Goal: Manage account settings

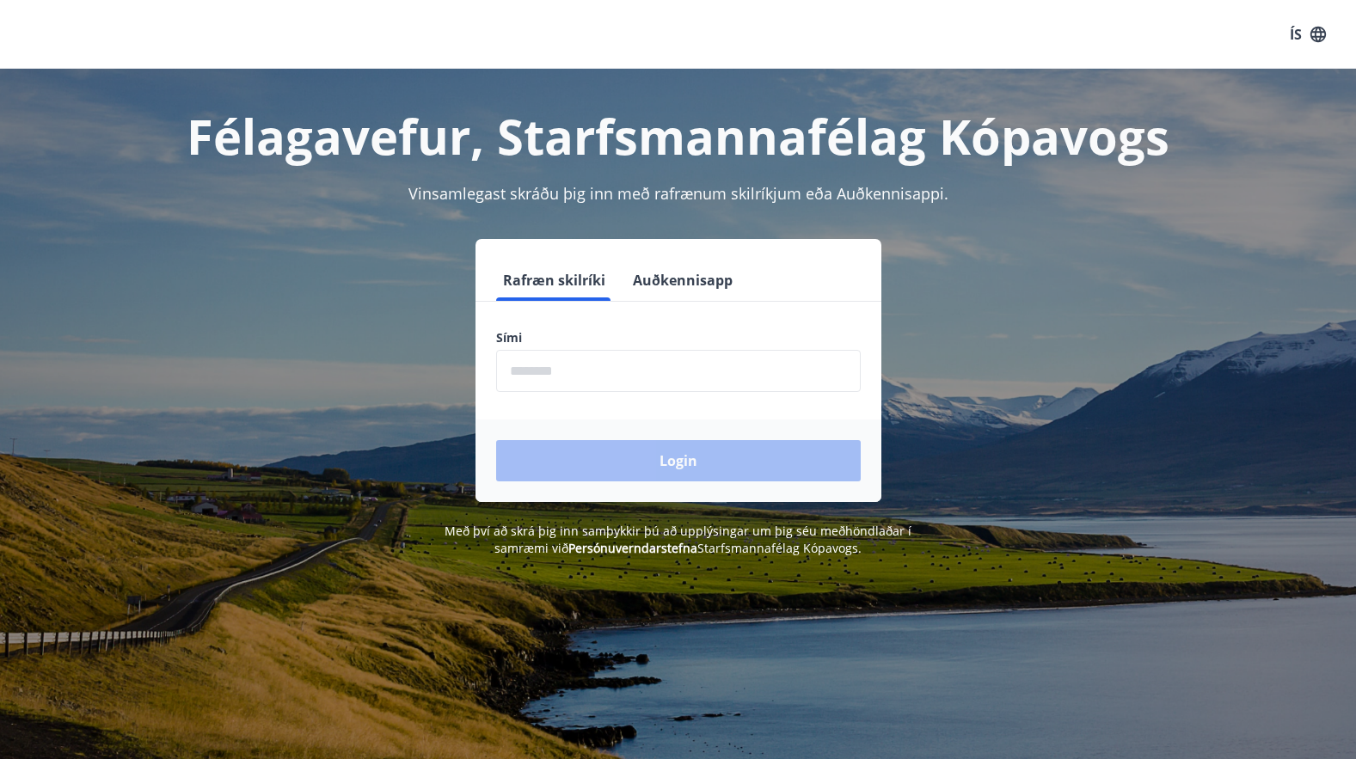
click at [509, 369] on input "phone" at bounding box center [678, 371] width 365 height 42
type input "********"
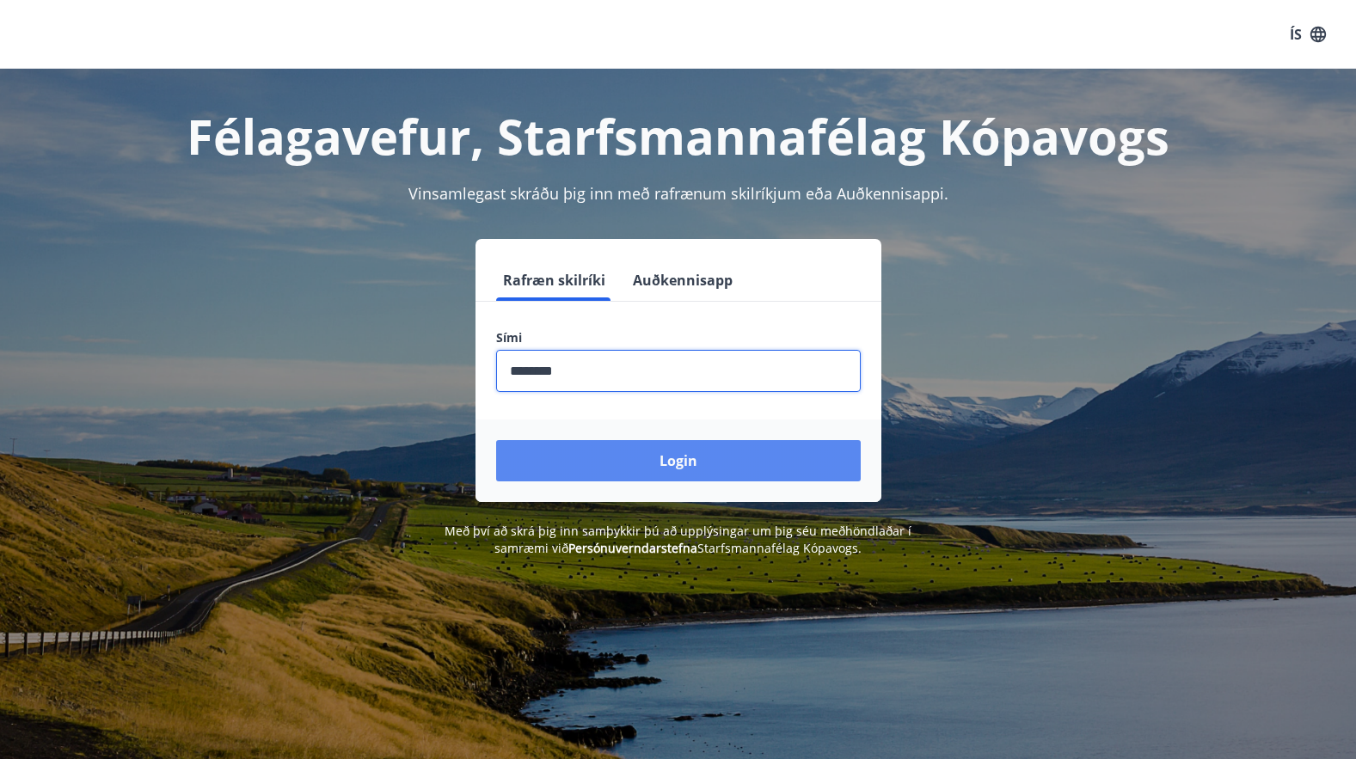
click at [702, 458] on button "Login" at bounding box center [678, 460] width 365 height 41
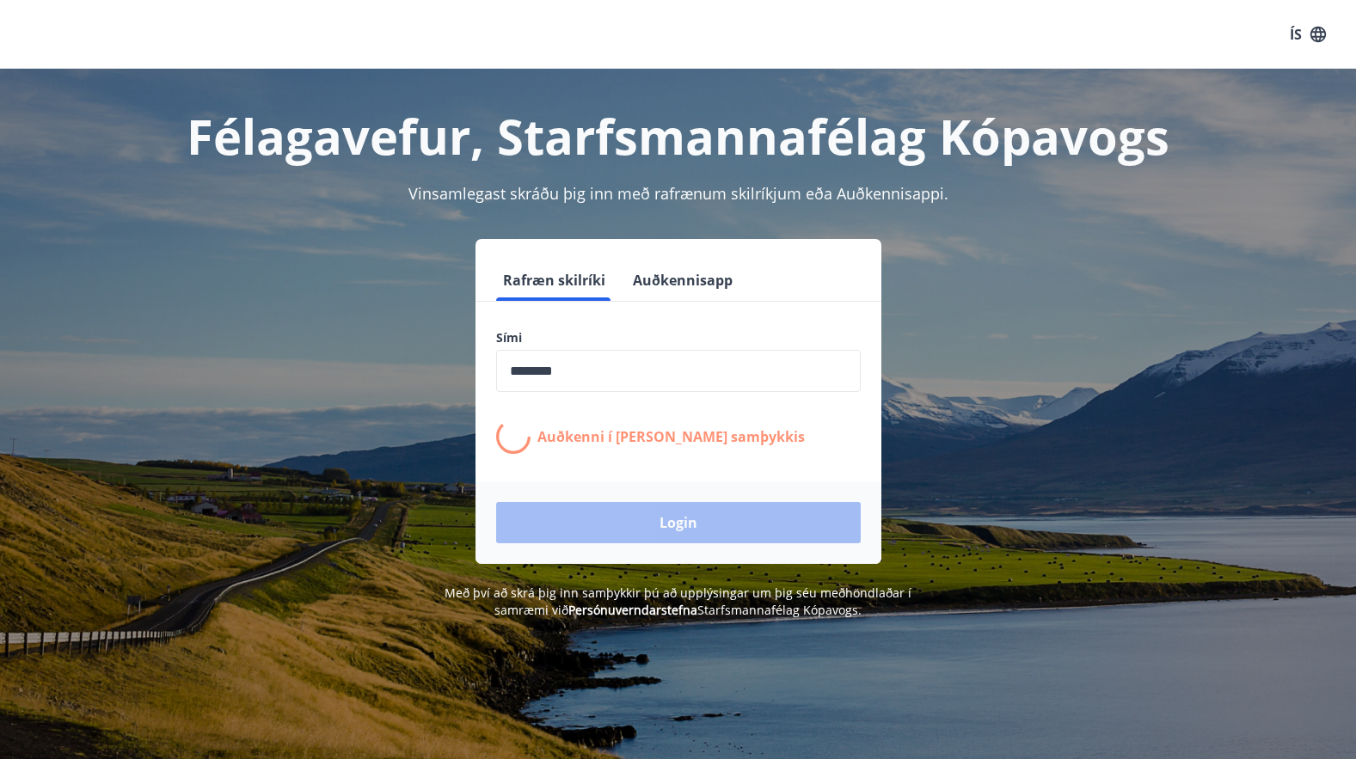
click at [274, 24] on div "ÍS" at bounding box center [678, 34] width 1356 height 69
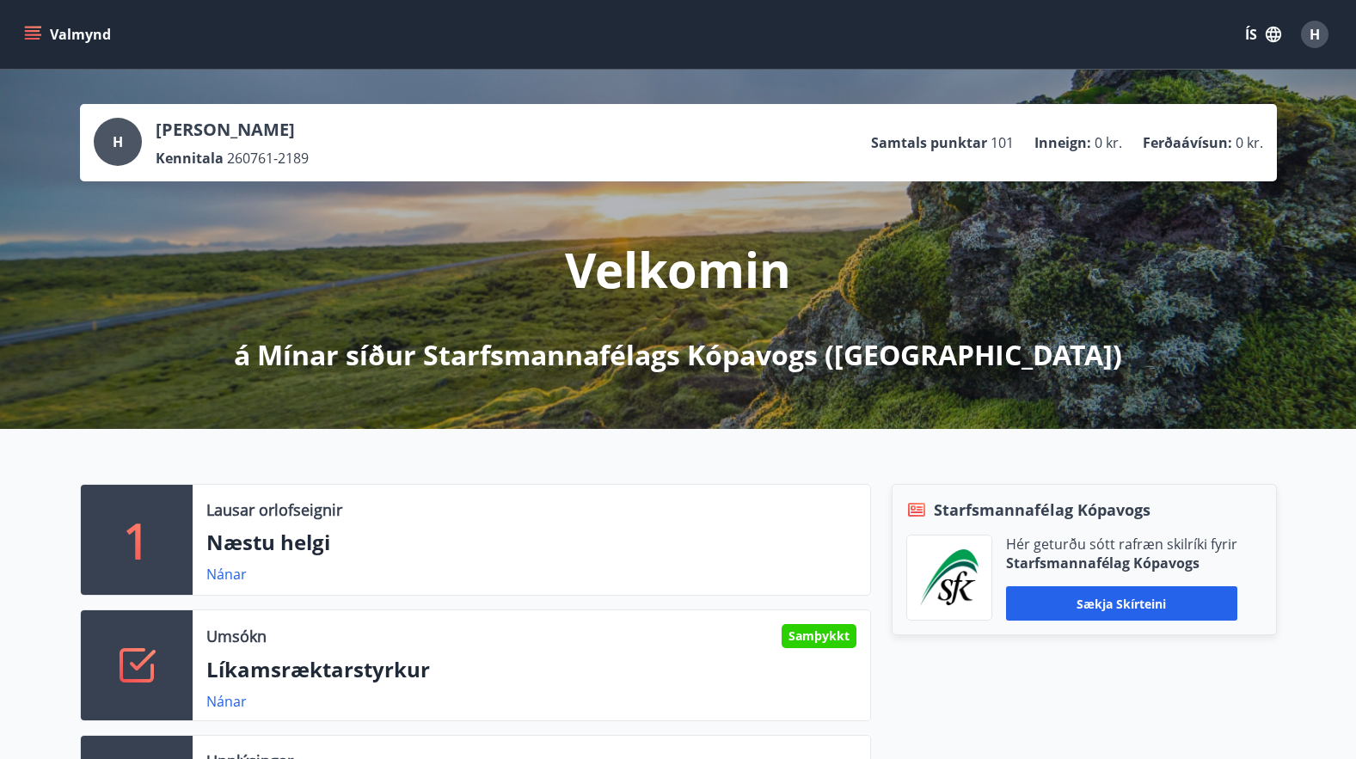
click at [380, 36] on div "Valmynd ÍS H" at bounding box center [678, 34] width 1314 height 41
click at [58, 33] on button "Valmynd" at bounding box center [69, 34] width 97 height 31
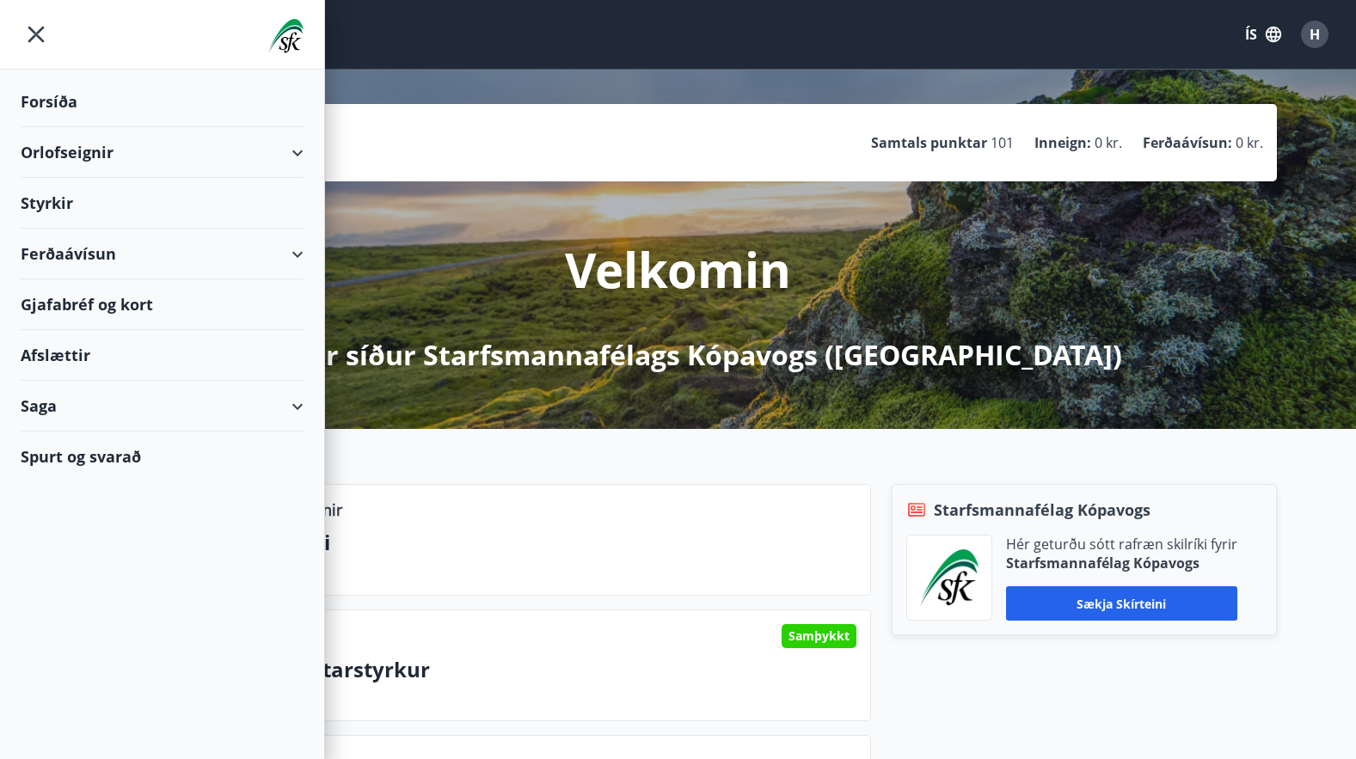
click at [50, 97] on div "Forsíða" at bounding box center [162, 102] width 283 height 51
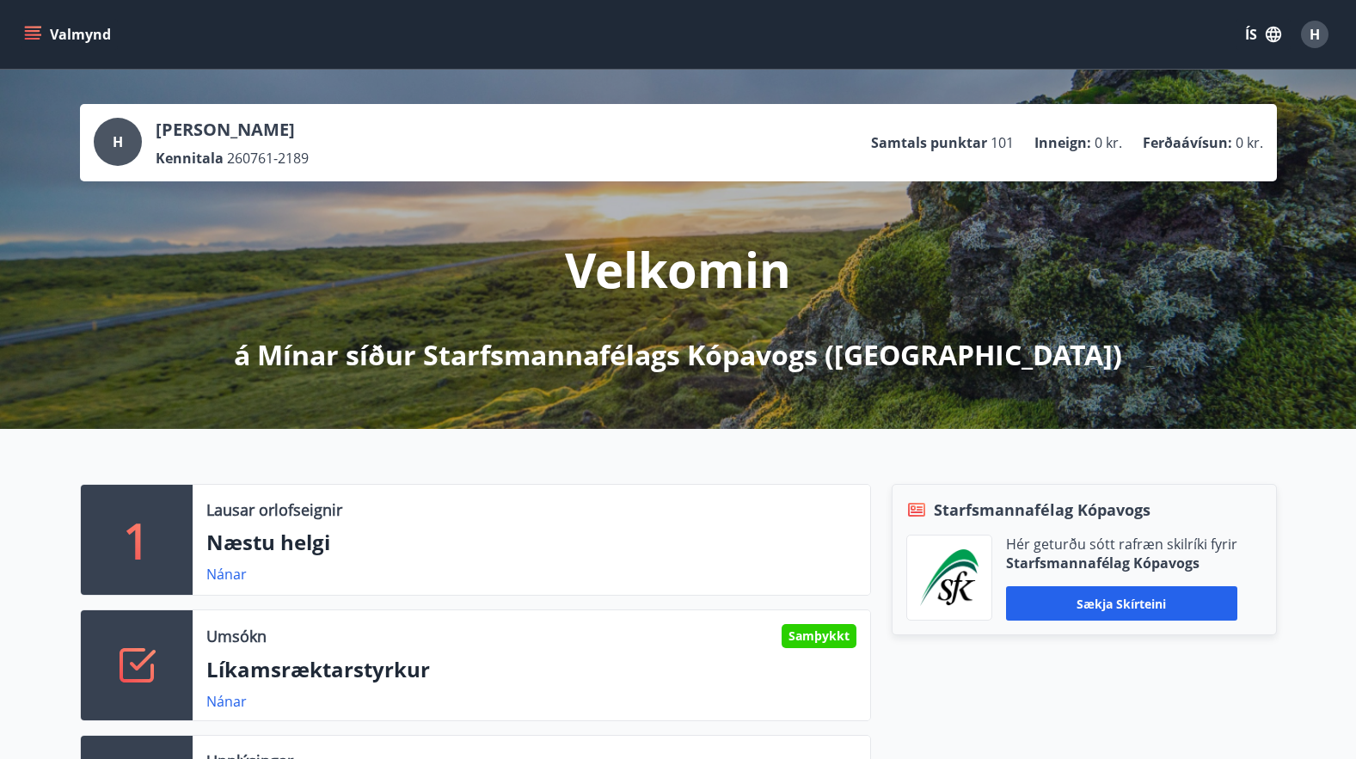
click at [32, 31] on icon "menu" at bounding box center [32, 31] width 15 height 2
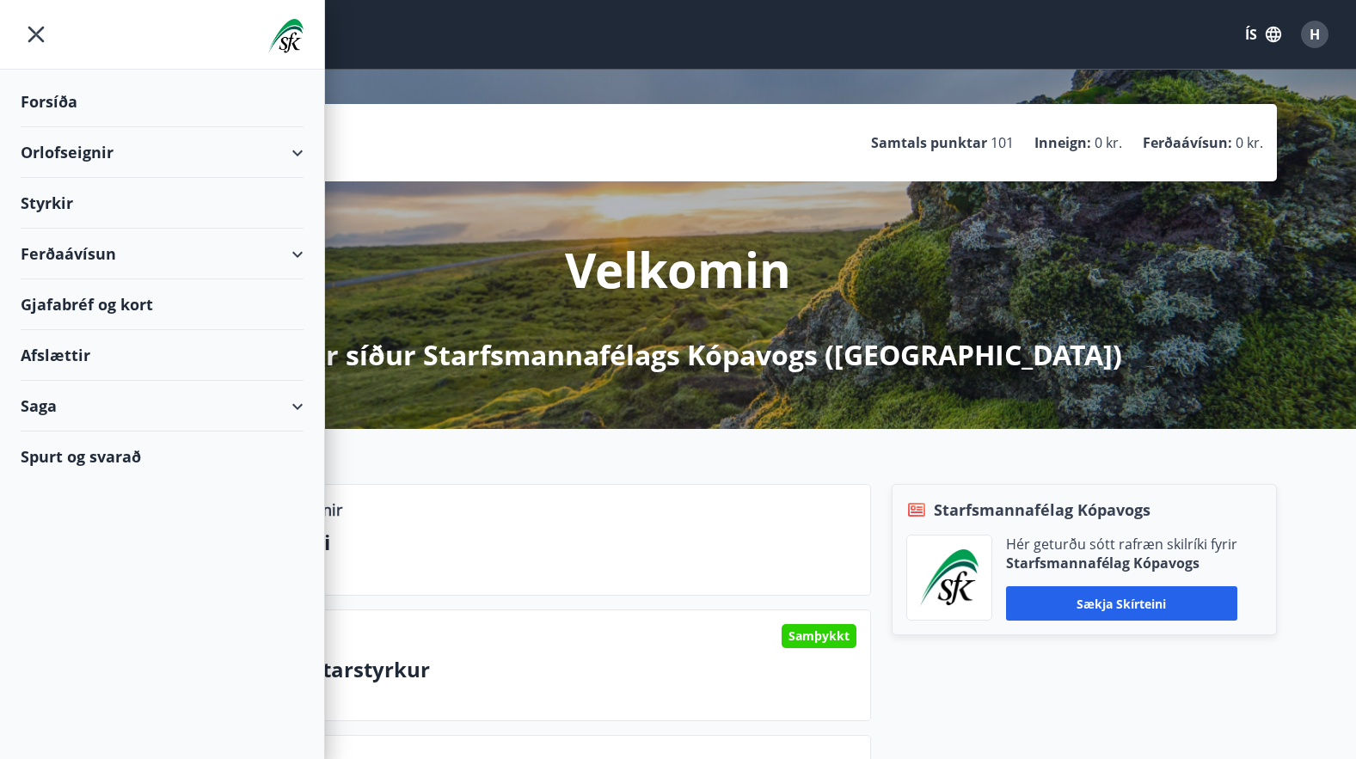
click at [70, 302] on div "Gjafabréf og kort" at bounding box center [162, 304] width 283 height 51
click at [64, 100] on div "Forsíða" at bounding box center [162, 102] width 283 height 51
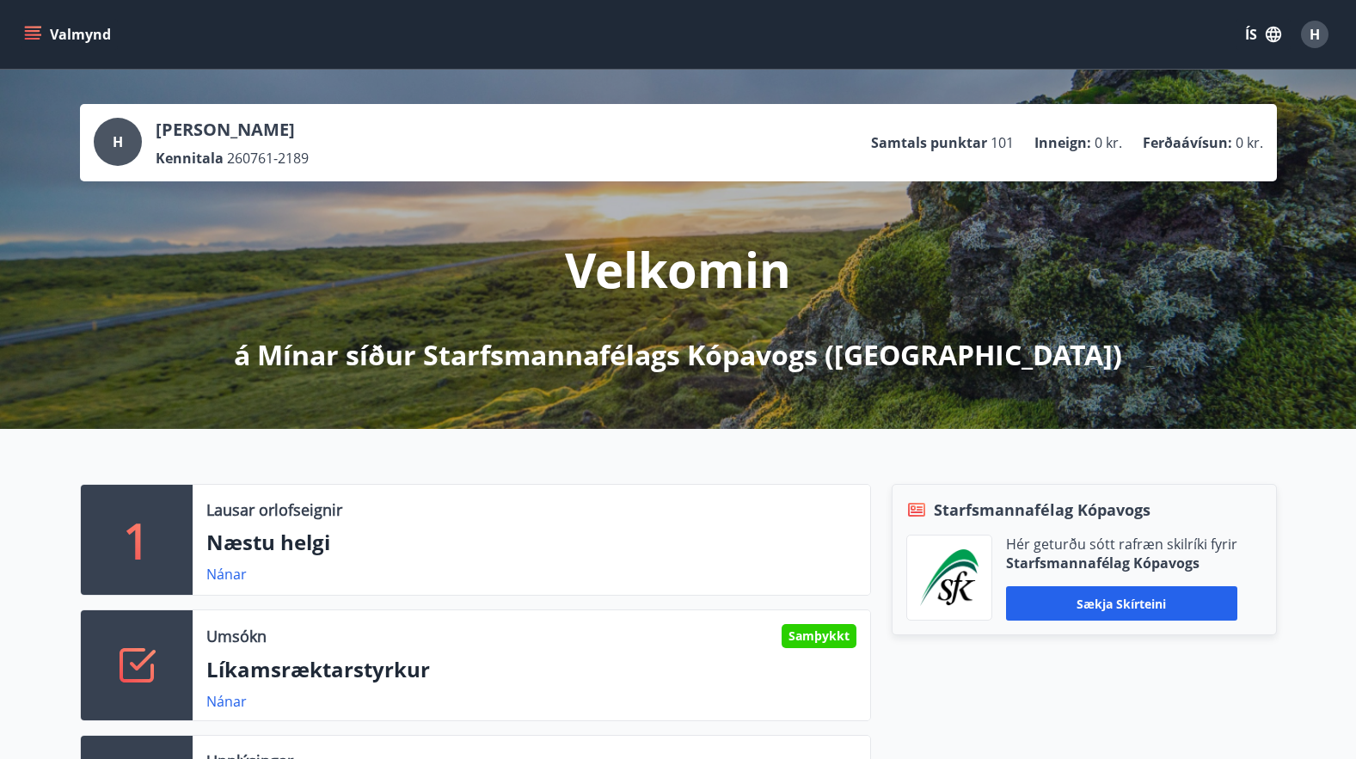
click at [1311, 33] on span "H" at bounding box center [1314, 34] width 10 height 19
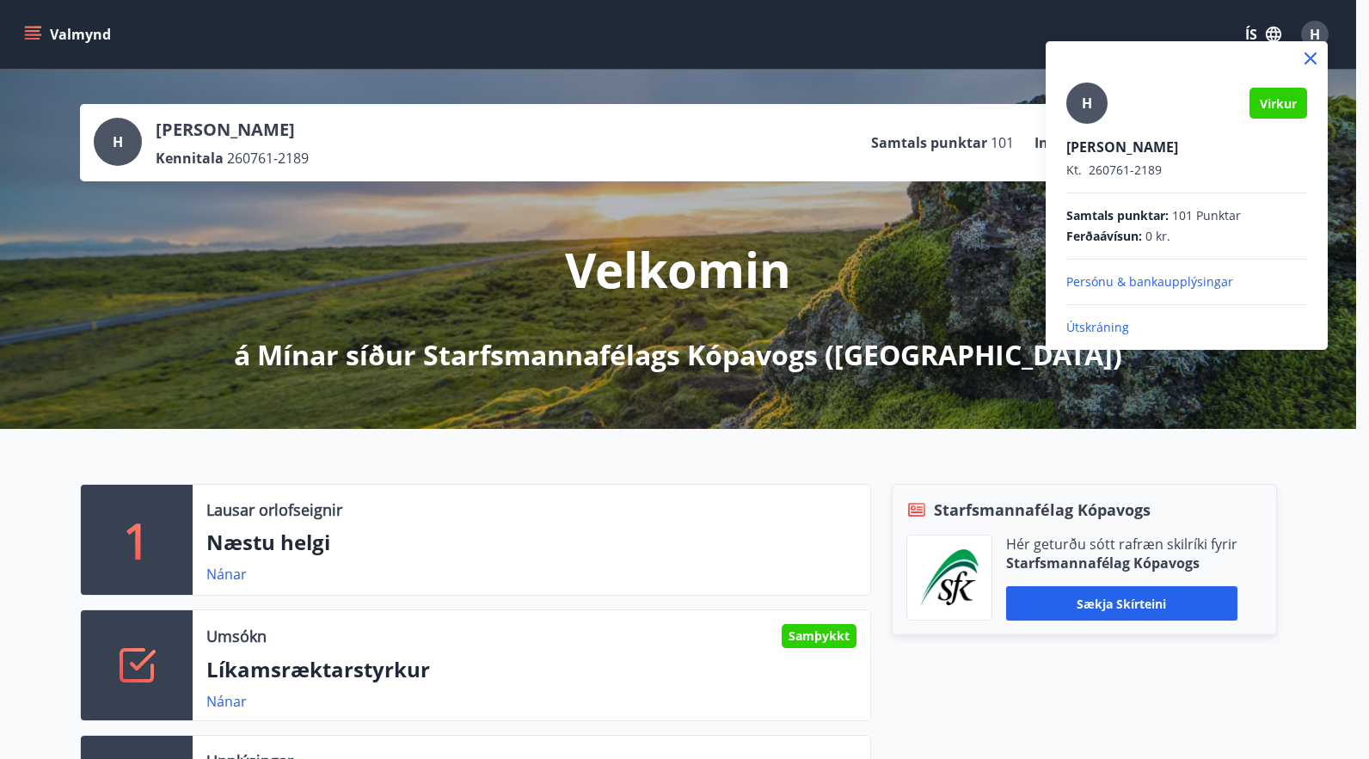
click at [1102, 319] on p "Útskráning" at bounding box center [1186, 327] width 241 height 17
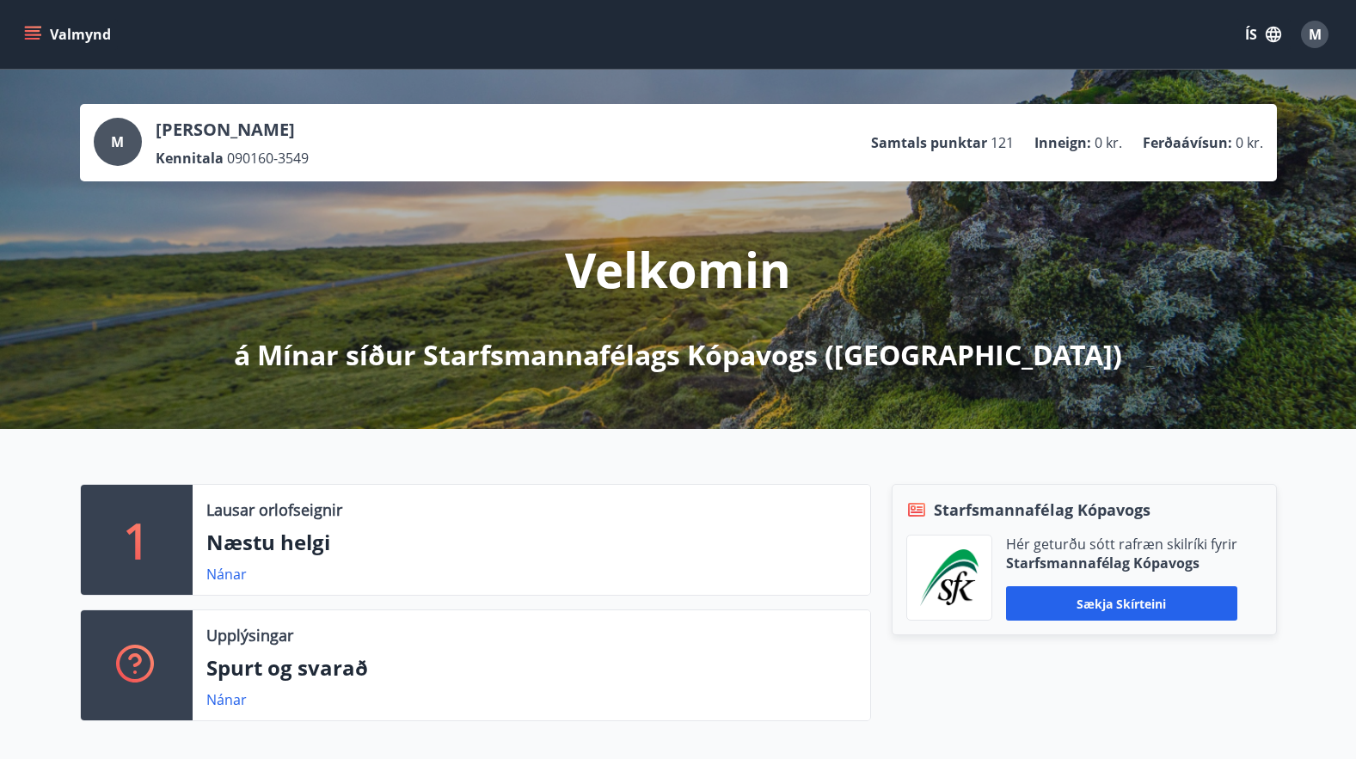
click at [32, 31] on icon "menu" at bounding box center [32, 31] width 15 height 2
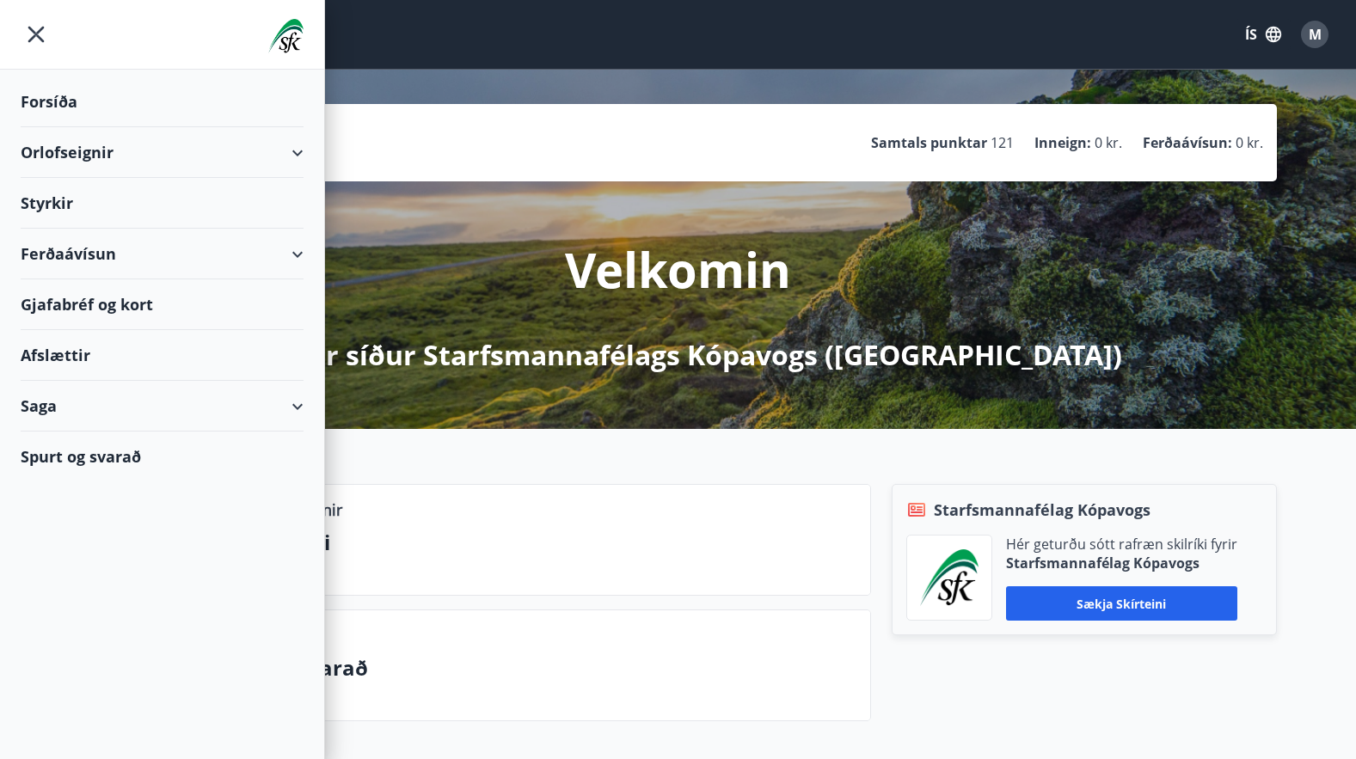
click at [93, 300] on div "Gjafabréf og kort" at bounding box center [162, 304] width 283 height 51
click at [78, 250] on div "Ferðaávísun" at bounding box center [162, 254] width 283 height 51
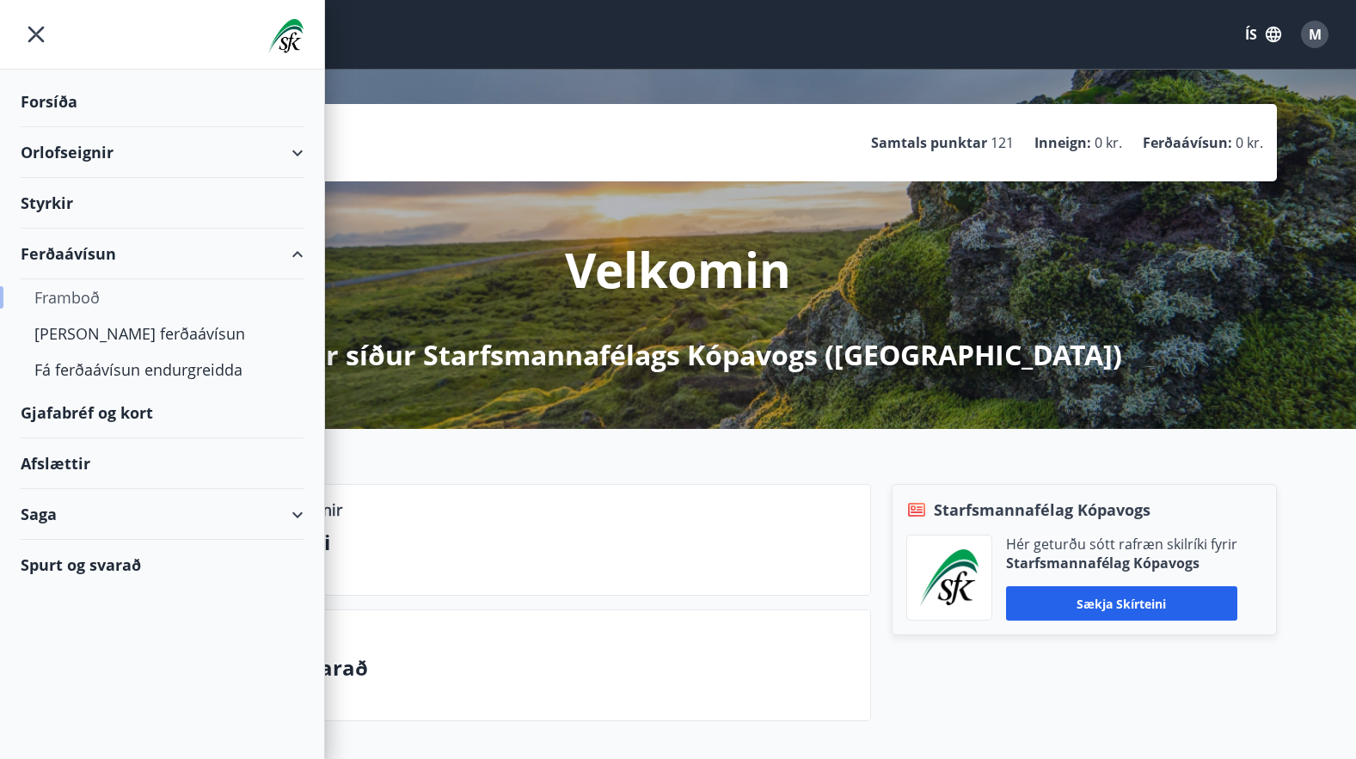
click at [73, 302] on div "Framboð" at bounding box center [161, 297] width 255 height 36
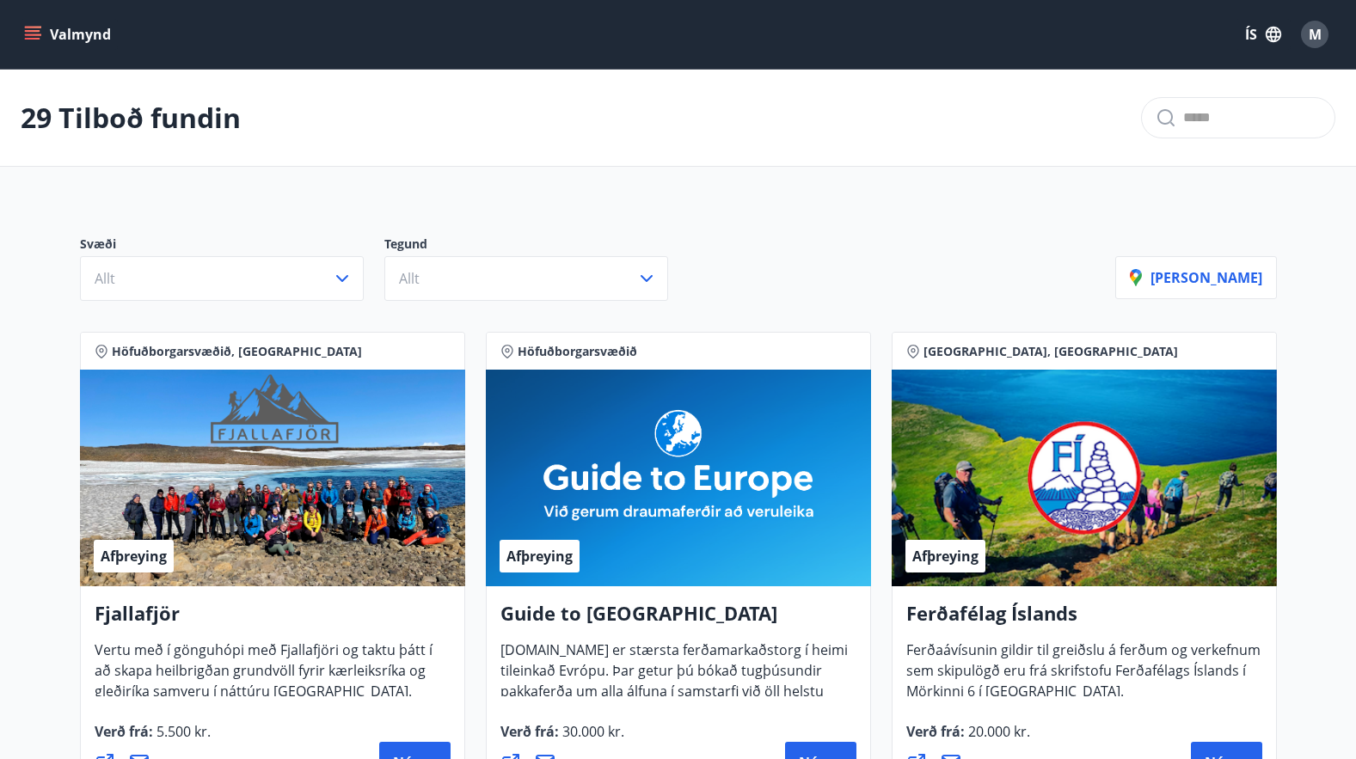
click at [41, 29] on button "Valmynd" at bounding box center [69, 34] width 97 height 31
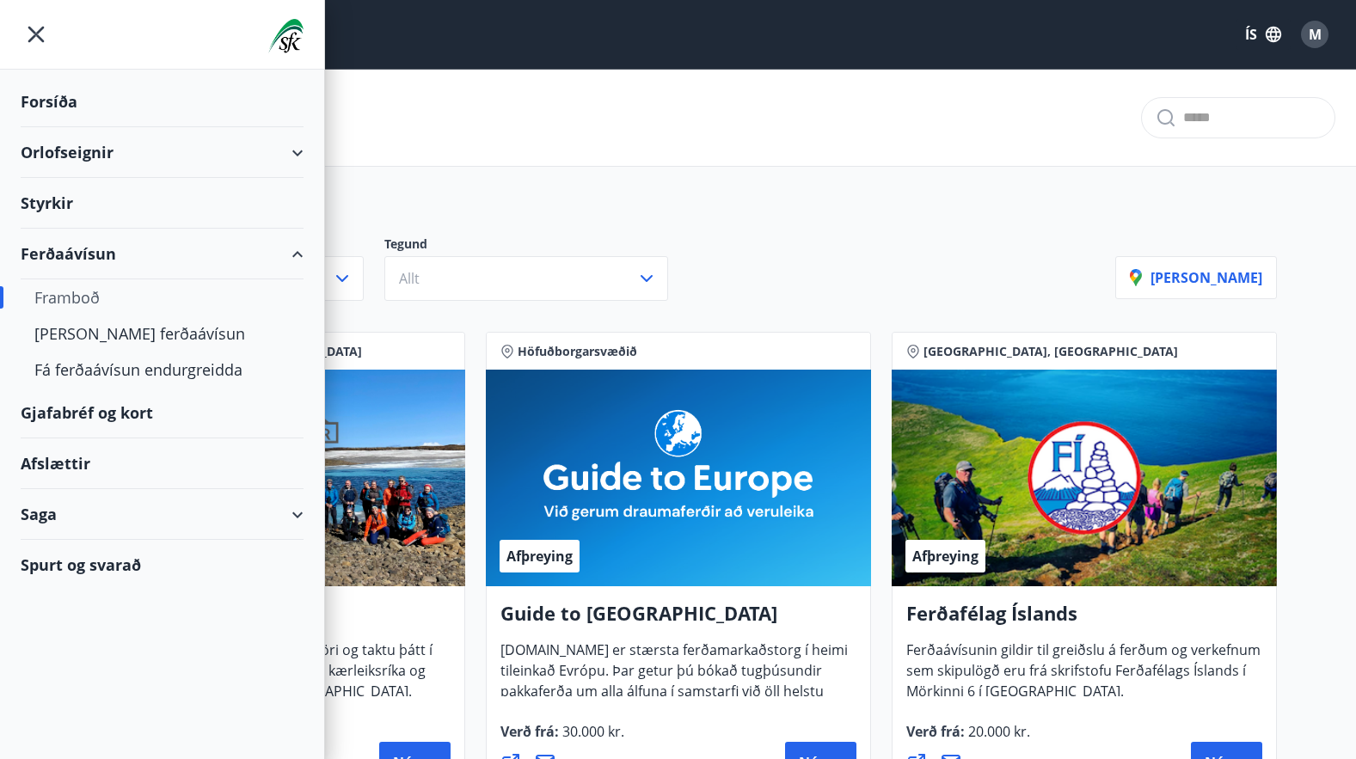
drag, startPoint x: 295, startPoint y: 251, endPoint x: 338, endPoint y: 224, distance: 50.6
click at [295, 249] on div "Ferðaávísun" at bounding box center [162, 254] width 283 height 51
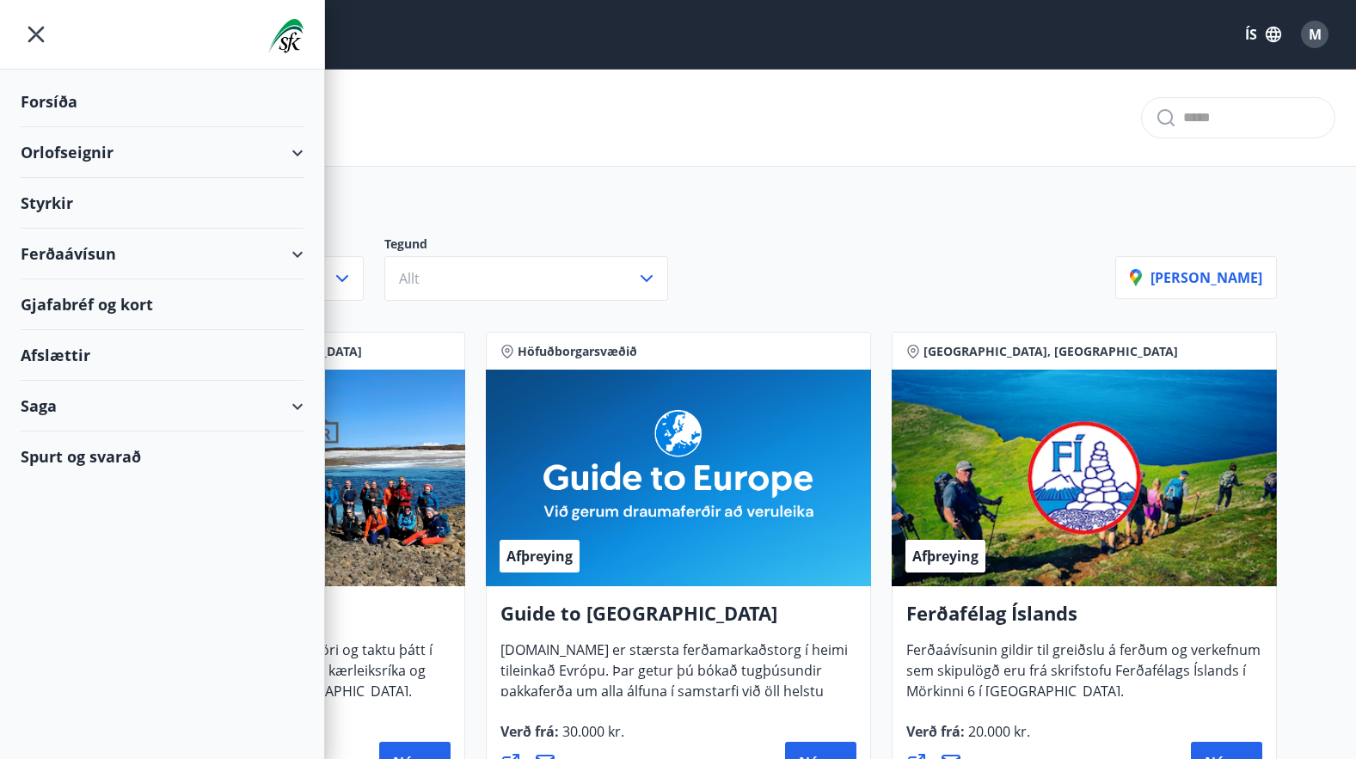
click at [600, 112] on div "29 Tilboð fundin" at bounding box center [678, 118] width 1356 height 97
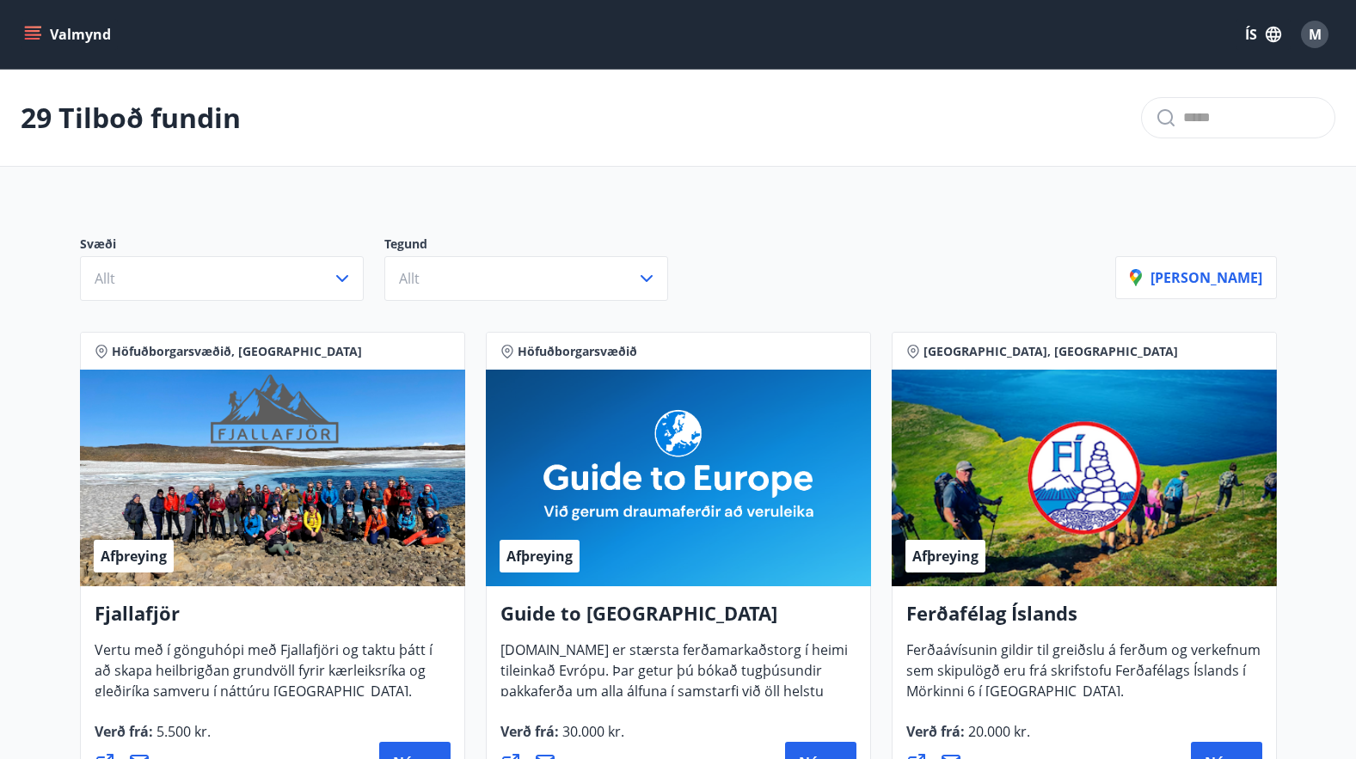
click at [657, 129] on div "29 Tilboð fundin" at bounding box center [678, 118] width 1356 height 97
click at [824, 244] on div "Svæði Allt Tegund Allt" at bounding box center [597, 268] width 1035 height 65
click at [958, 114] on div "29 Tilboð fundin" at bounding box center [678, 118] width 1356 height 97
click at [745, 126] on div "29 Tilboð fundin" at bounding box center [678, 118] width 1356 height 97
click at [68, 28] on button "Valmynd" at bounding box center [69, 34] width 97 height 31
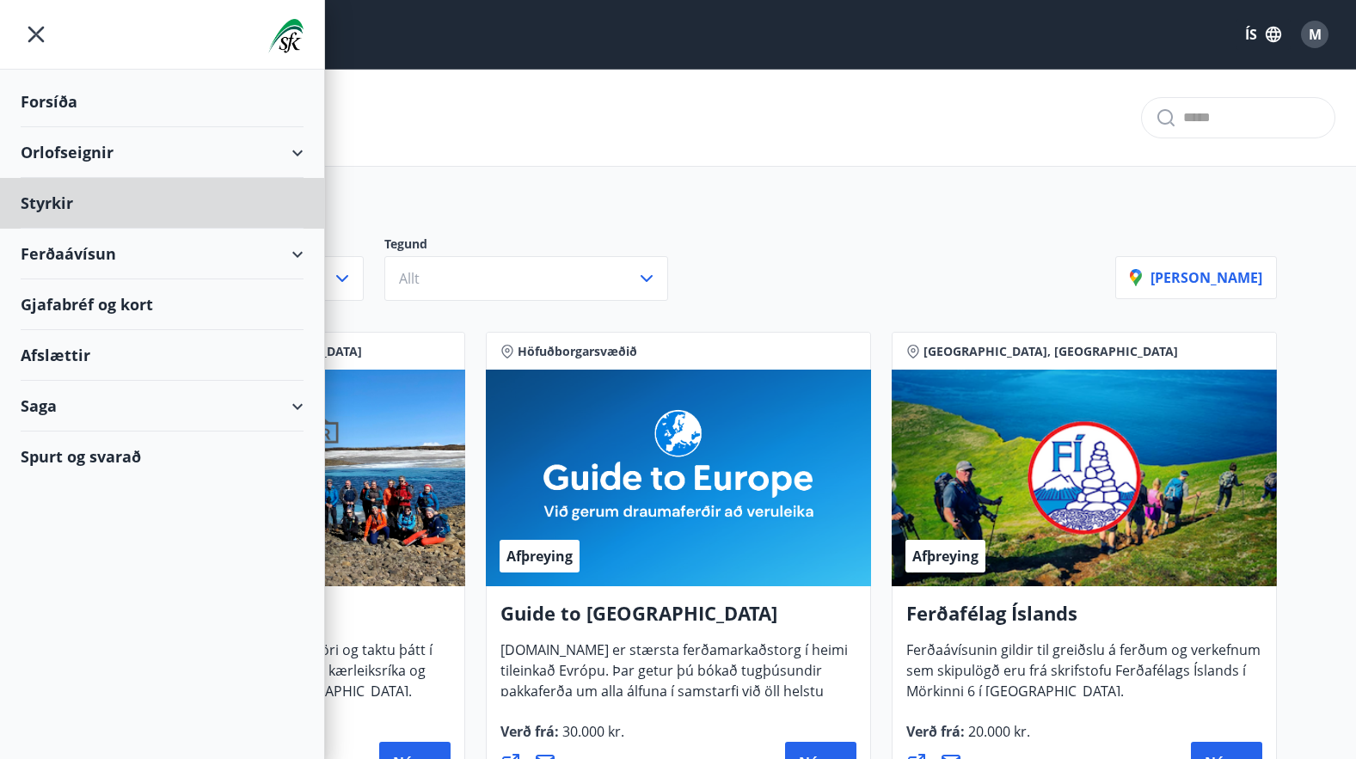
click at [46, 93] on div "Forsíða" at bounding box center [162, 102] width 283 height 51
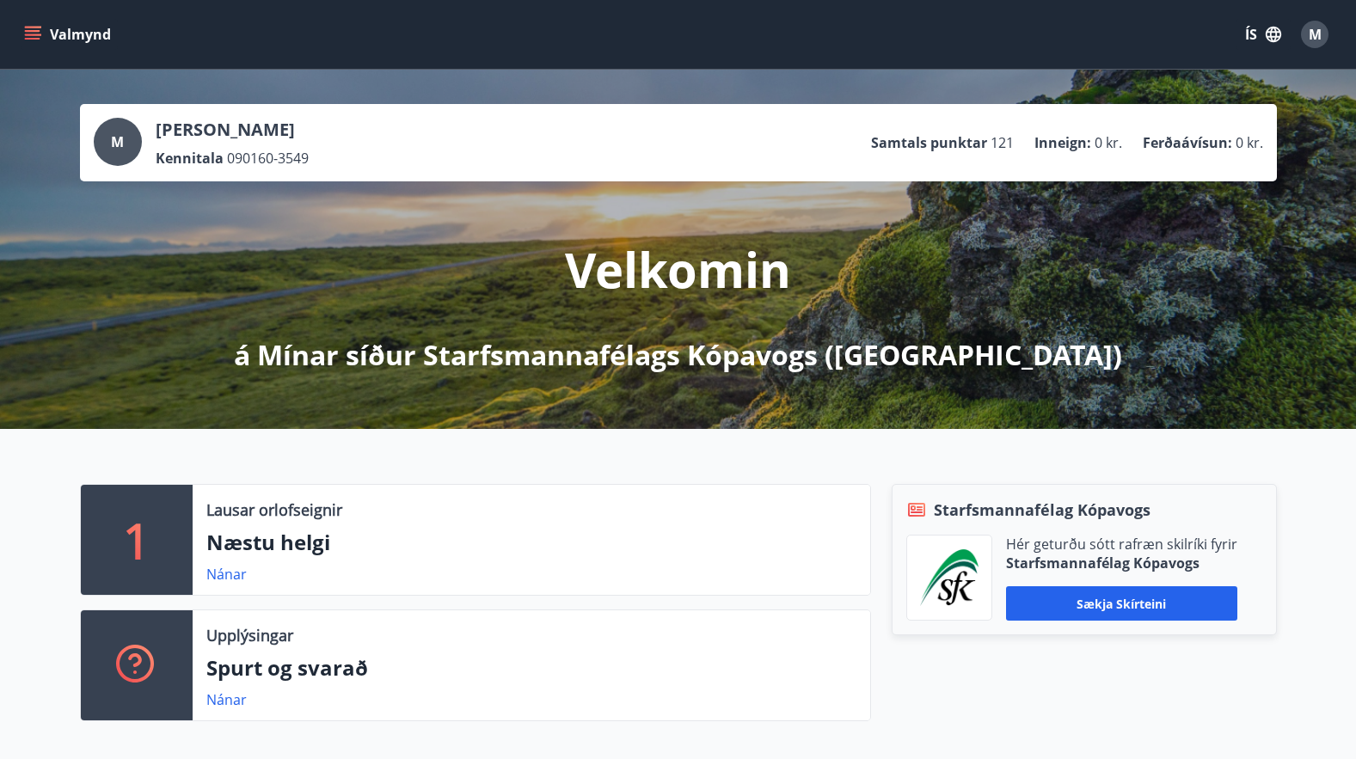
click at [1312, 26] on span "M" at bounding box center [1314, 34] width 13 height 19
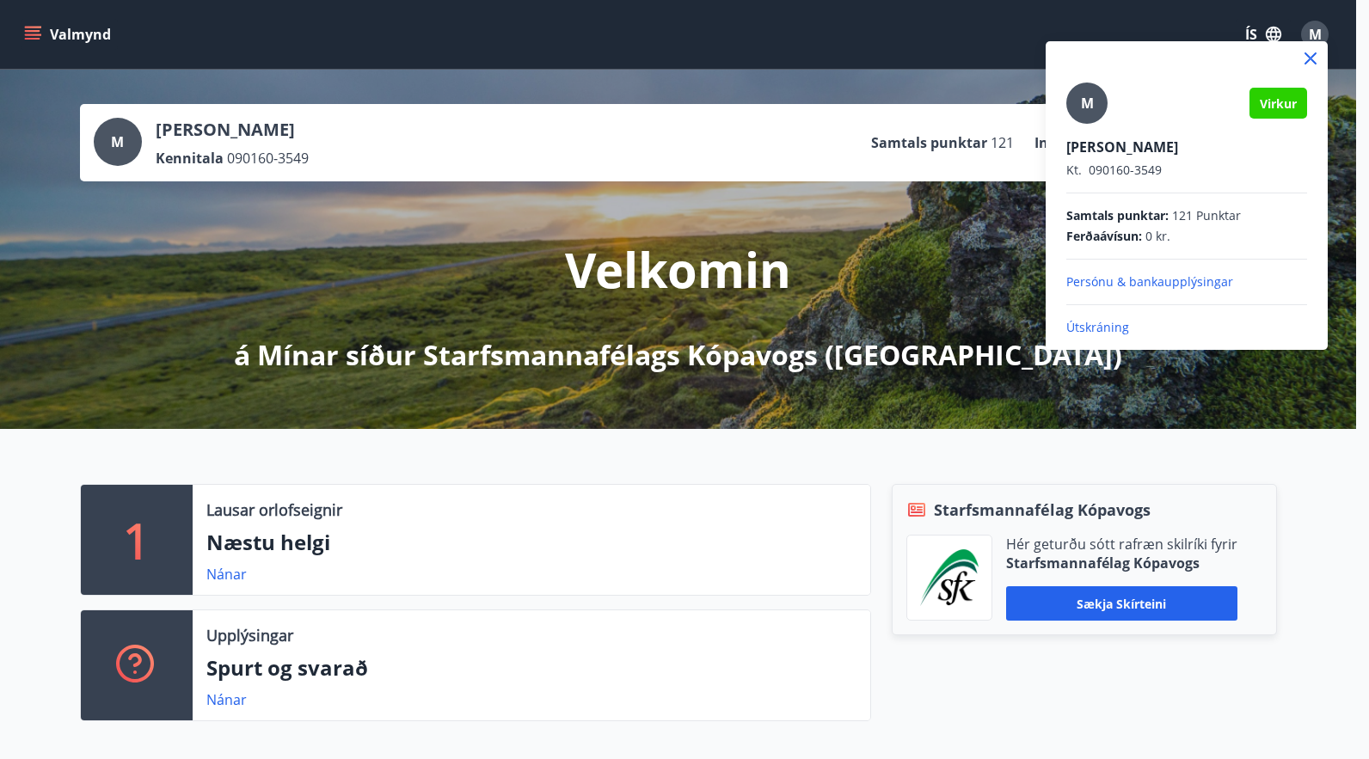
click at [1176, 278] on p "Persónu & bankaupplýsingar" at bounding box center [1186, 281] width 241 height 17
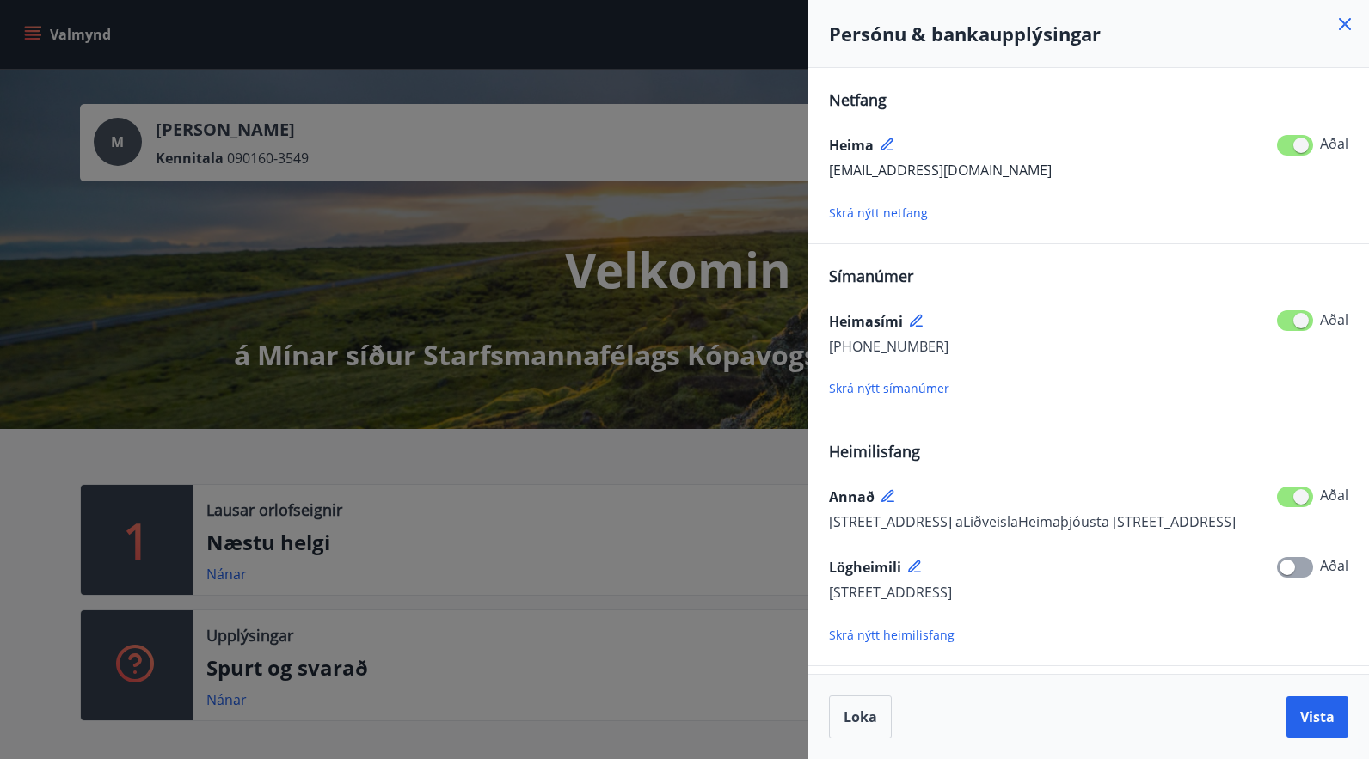
click at [1021, 177] on div "majamus60@gmail.com Aðal" at bounding box center [1088, 170] width 519 height 22
click at [884, 138] on icon at bounding box center [887, 145] width 15 height 15
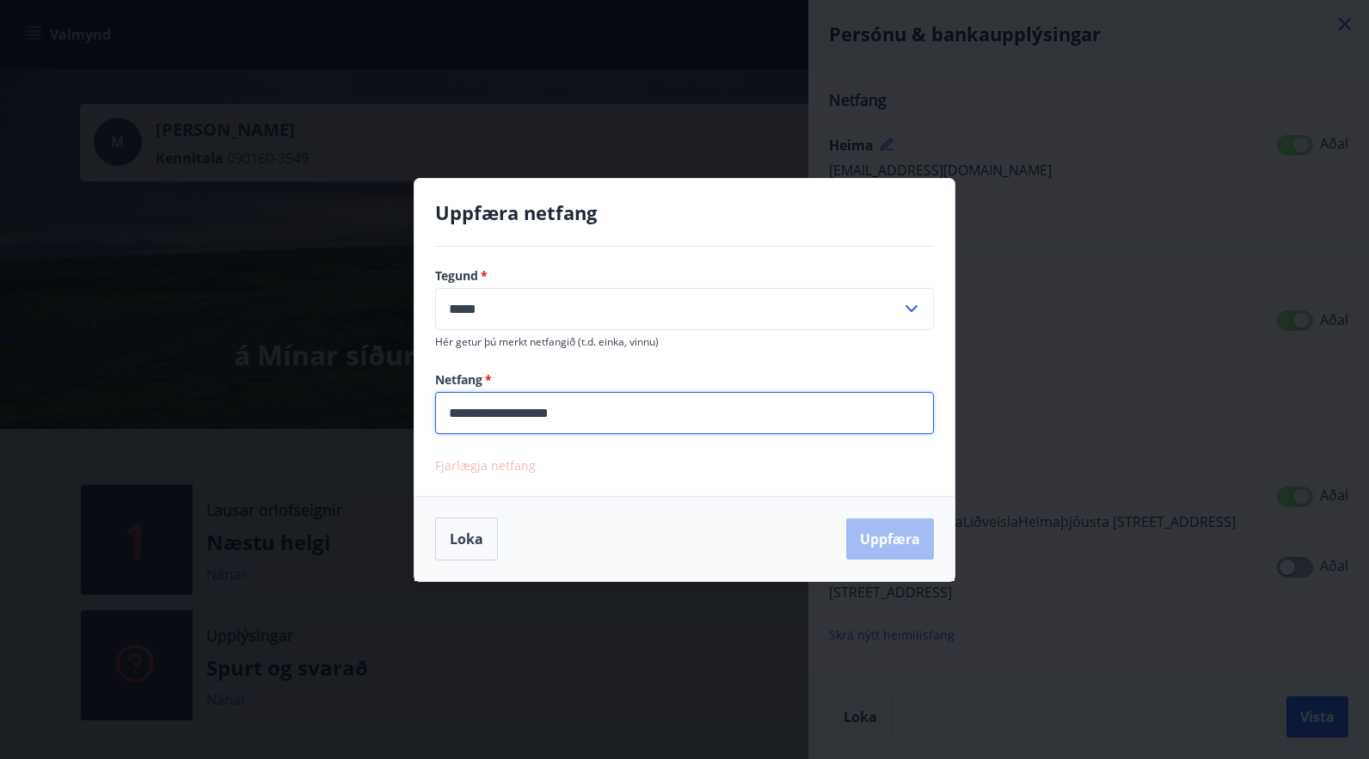
drag, startPoint x: 617, startPoint y: 411, endPoint x: 454, endPoint y: 413, distance: 163.4
click at [454, 413] on input "**********" at bounding box center [684, 413] width 499 height 42
click at [1161, 193] on div "**********" at bounding box center [684, 379] width 1369 height 759
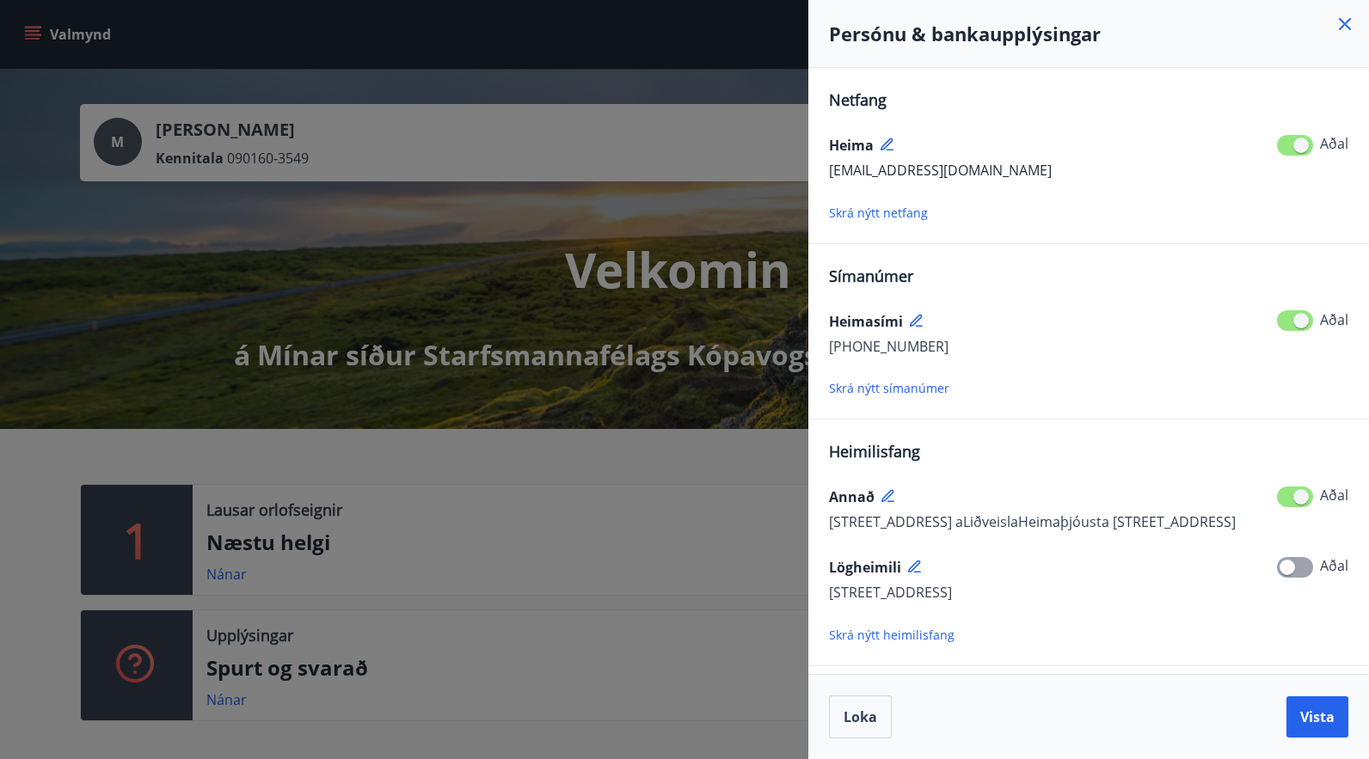
click at [629, 84] on div at bounding box center [684, 379] width 1369 height 759
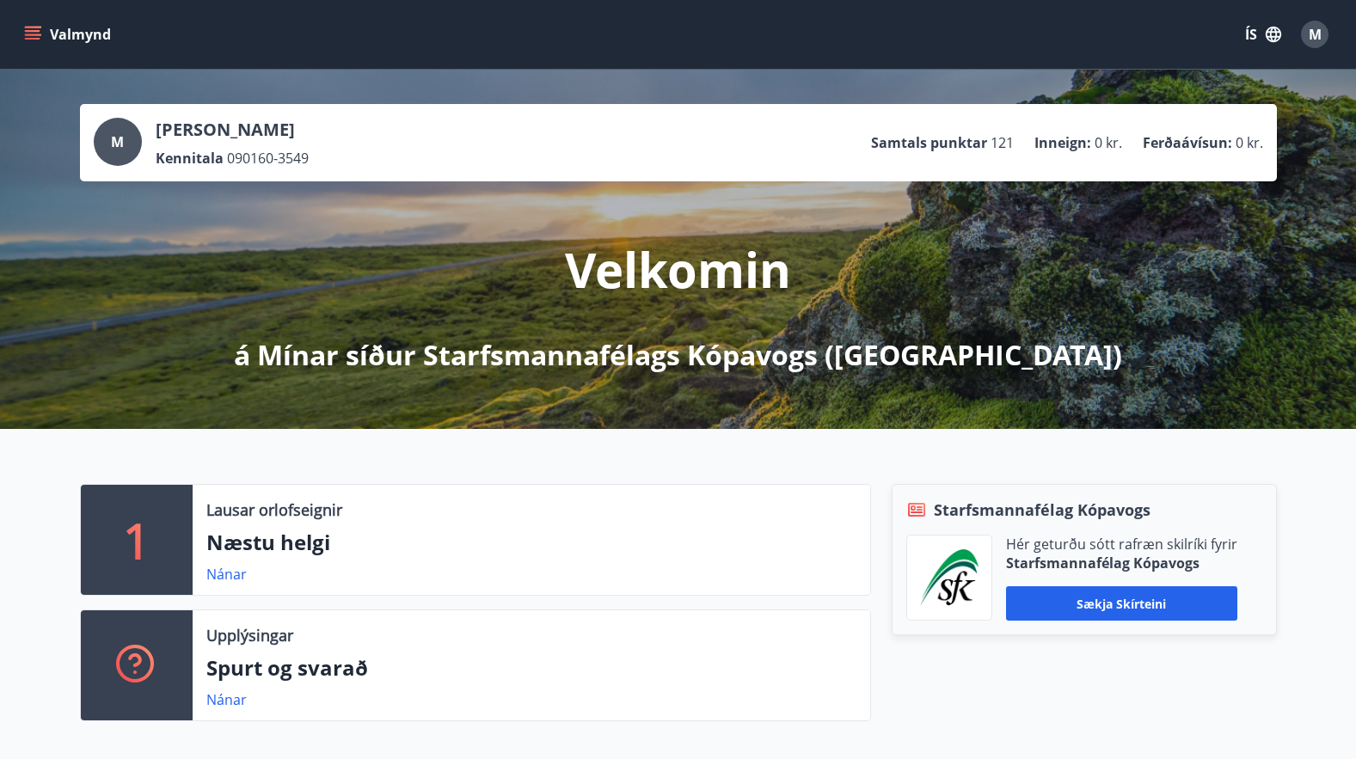
click at [796, 46] on div "Valmynd ÍS M" at bounding box center [678, 34] width 1314 height 41
click at [372, 32] on div "Valmynd ÍS M" at bounding box center [678, 34] width 1314 height 41
click at [926, 52] on div "Valmynd ÍS M" at bounding box center [678, 34] width 1314 height 41
